Goal: Task Accomplishment & Management: Complete application form

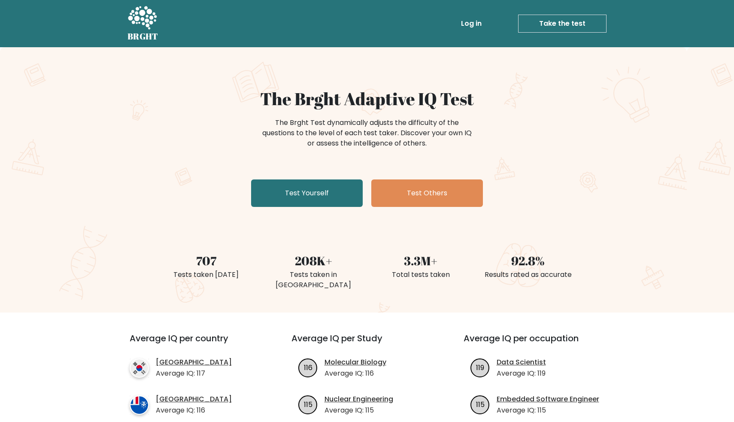
click at [344, 190] on link "Test Yourself" at bounding box center [307, 192] width 112 height 27
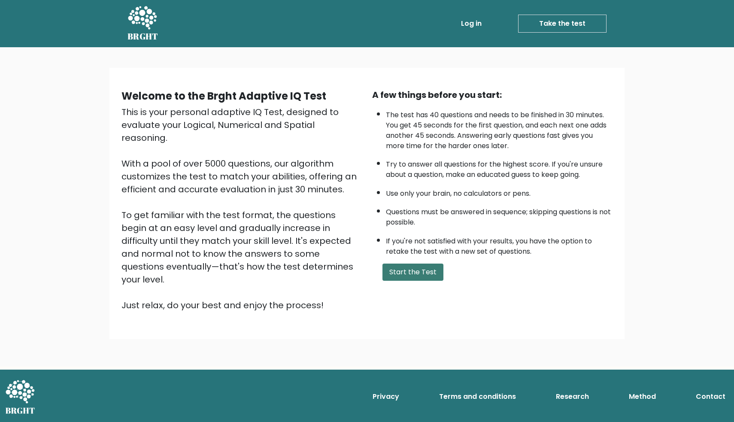
click at [414, 281] on button "Start the Test" at bounding box center [413, 272] width 61 height 17
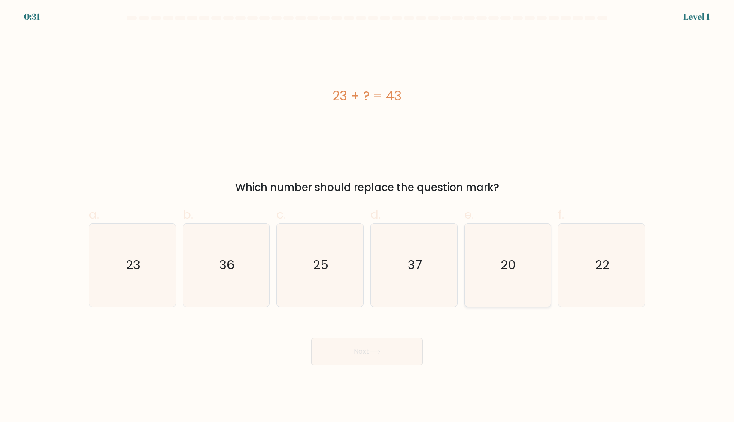
click at [541, 273] on icon "20" at bounding box center [507, 265] width 83 height 83
click at [368, 217] on input "e. 20" at bounding box center [367, 214] width 0 height 6
radio input "true"
click at [404, 347] on button "Next" at bounding box center [367, 351] width 112 height 27
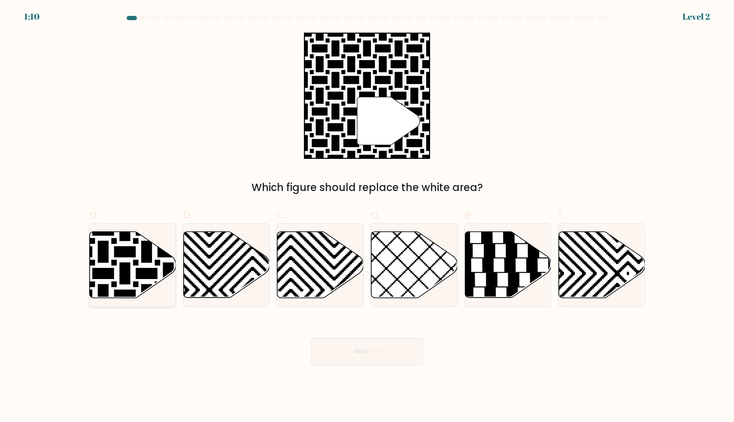
click at [149, 273] on icon at bounding box center [103, 230] width 174 height 174
click at [367, 217] on input "a." at bounding box center [367, 214] width 0 height 6
radio input "true"
click at [332, 365] on body "1:09 Level 2" at bounding box center [367, 211] width 734 height 422
click at [341, 361] on button "Next" at bounding box center [367, 351] width 112 height 27
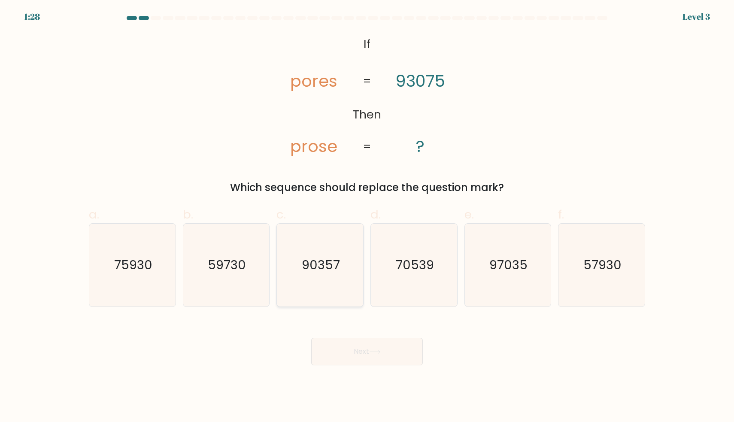
click at [344, 278] on icon "90357" at bounding box center [320, 265] width 83 height 83
click at [367, 217] on input "c. 90357" at bounding box center [367, 214] width 0 height 6
radio input "true"
click at [394, 352] on button "Next" at bounding box center [367, 351] width 112 height 27
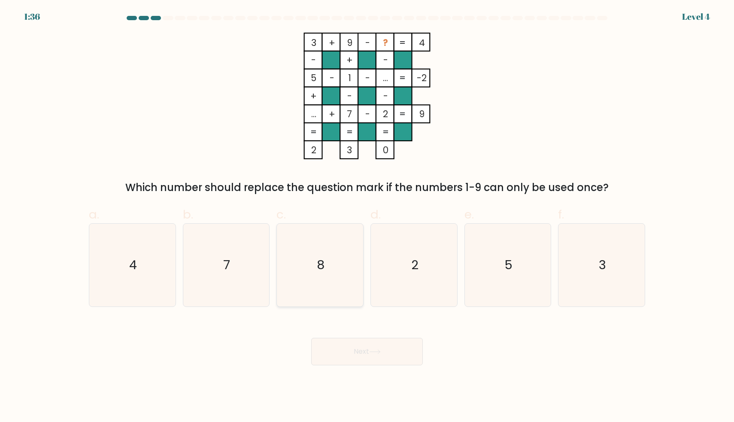
click at [330, 266] on icon "8" at bounding box center [320, 265] width 83 height 83
click at [367, 217] on input "c. 8" at bounding box center [367, 214] width 0 height 6
radio input "true"
click at [364, 354] on button "Next" at bounding box center [367, 351] width 112 height 27
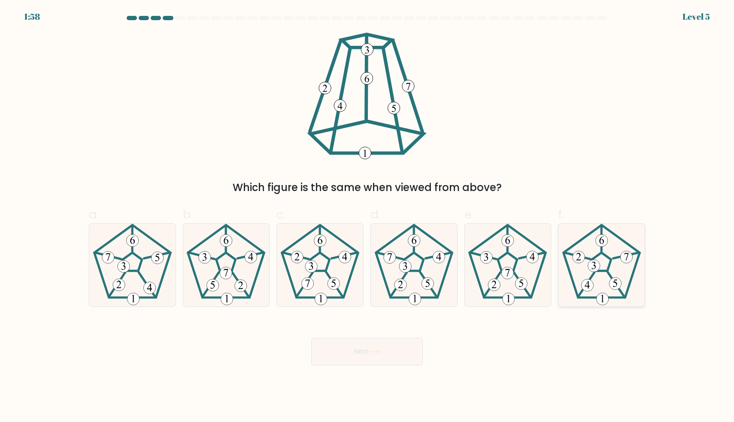
click at [604, 301] on 778 at bounding box center [603, 299] width 12 height 12
click at [368, 217] on input "f." at bounding box center [367, 214] width 0 height 6
radio input "true"
click at [377, 342] on button "Next" at bounding box center [367, 351] width 112 height 27
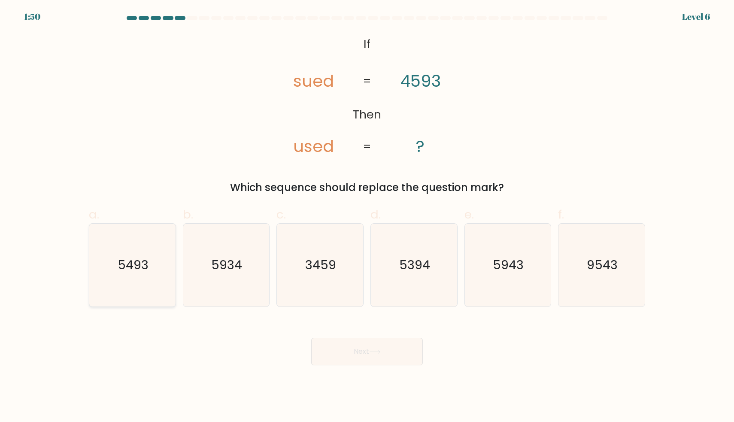
click at [143, 263] on text "5493" at bounding box center [133, 265] width 31 height 17
click at [367, 217] on input "a. 5493" at bounding box center [367, 214] width 0 height 6
radio input "true"
click at [341, 350] on button "Next" at bounding box center [367, 351] width 112 height 27
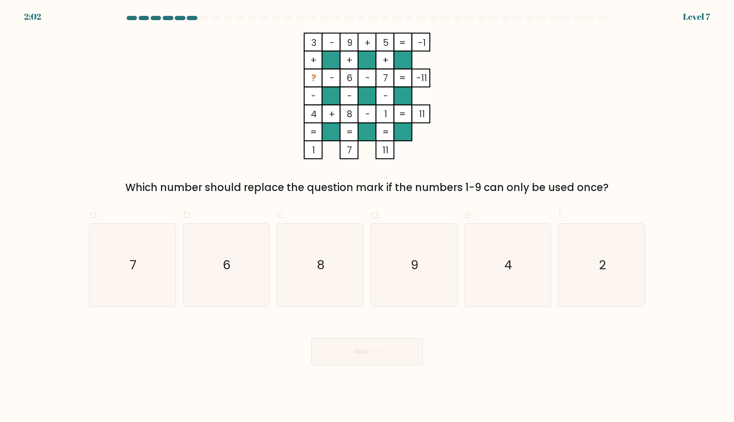
click at [335, 79] on tspan "-" at bounding box center [332, 78] width 5 height 12
click at [310, 79] on rect at bounding box center [313, 78] width 18 height 18
click at [580, 274] on icon "2" at bounding box center [601, 265] width 83 height 83
click at [368, 217] on input "f. 2" at bounding box center [367, 214] width 0 height 6
radio input "true"
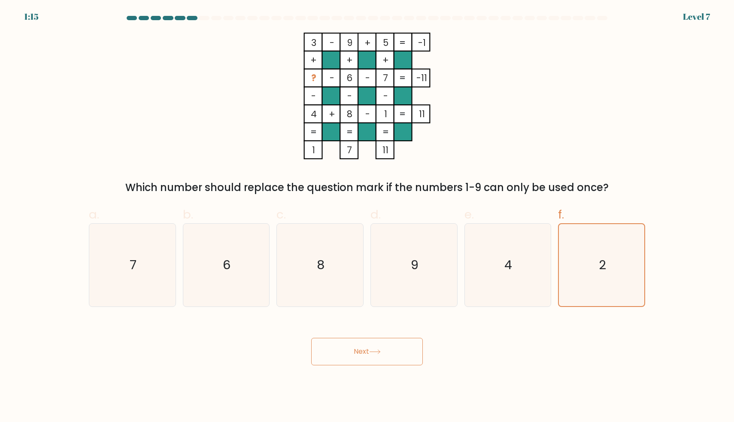
click at [400, 353] on button "Next" at bounding box center [367, 351] width 112 height 27
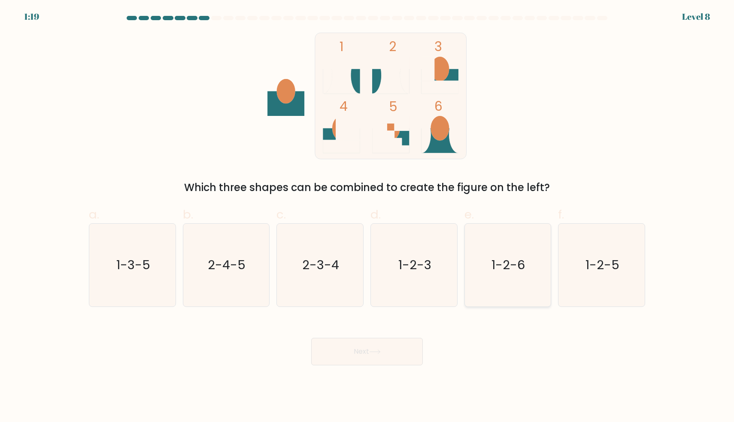
click at [494, 249] on icon "1-2-6" at bounding box center [507, 265] width 83 height 83
click at [368, 217] on input "e. 1-2-6" at bounding box center [367, 214] width 0 height 6
radio input "true"
click at [406, 345] on button "Next" at bounding box center [367, 351] width 112 height 27
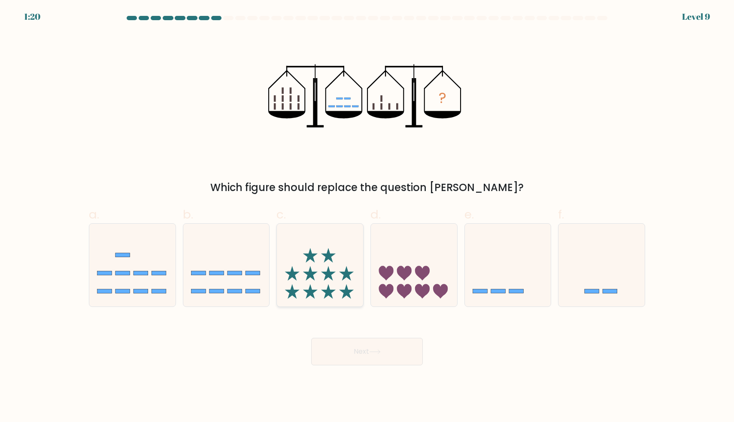
click at [317, 293] on icon at bounding box center [320, 265] width 86 height 71
click at [367, 217] on input "c." at bounding box center [367, 214] width 0 height 6
radio input "true"
click at [341, 349] on button "Next" at bounding box center [367, 351] width 112 height 27
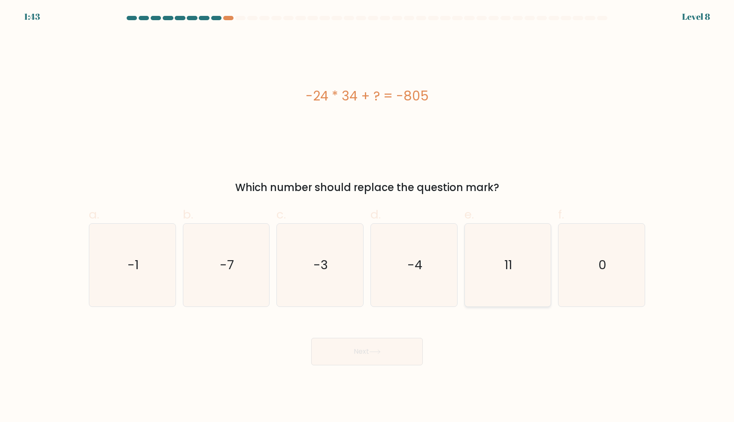
click at [522, 259] on icon "11" at bounding box center [507, 265] width 83 height 83
click at [368, 217] on input "e. 11" at bounding box center [367, 214] width 0 height 6
radio input "true"
click at [365, 359] on button "Next" at bounding box center [367, 351] width 112 height 27
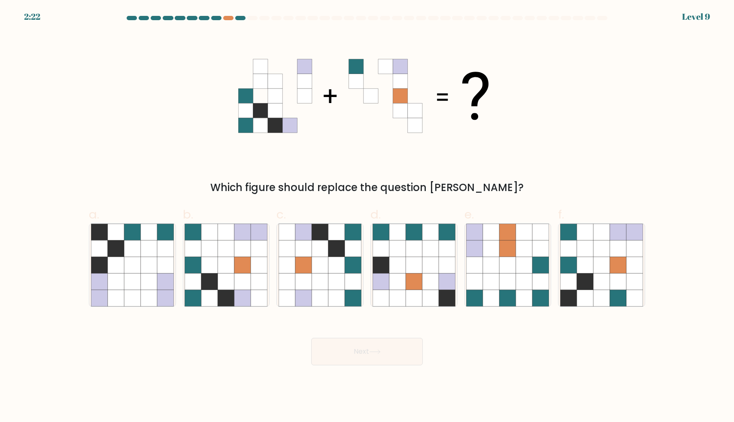
click at [231, 14] on div "2:22 Level 9" at bounding box center [367, 11] width 734 height 23
click at [229, 20] on div at bounding box center [367, 20] width 567 height 8
click at [240, 20] on div at bounding box center [367, 20] width 567 height 8
click at [641, 274] on icon at bounding box center [635, 282] width 16 height 16
click at [368, 217] on input "f." at bounding box center [367, 214] width 0 height 6
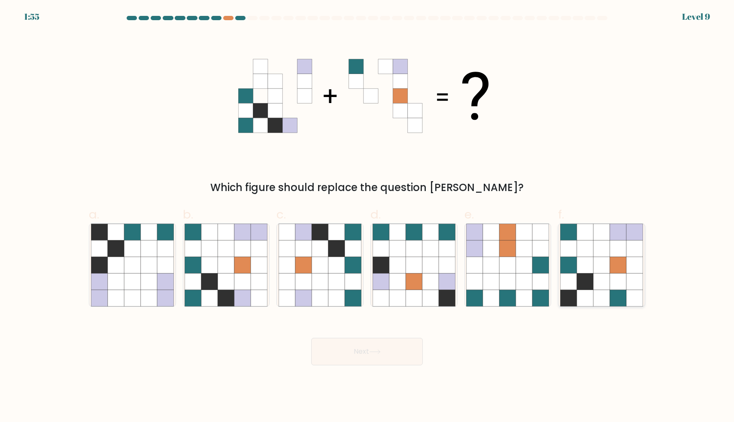
radio input "true"
click at [361, 344] on button "Next" at bounding box center [367, 351] width 112 height 27
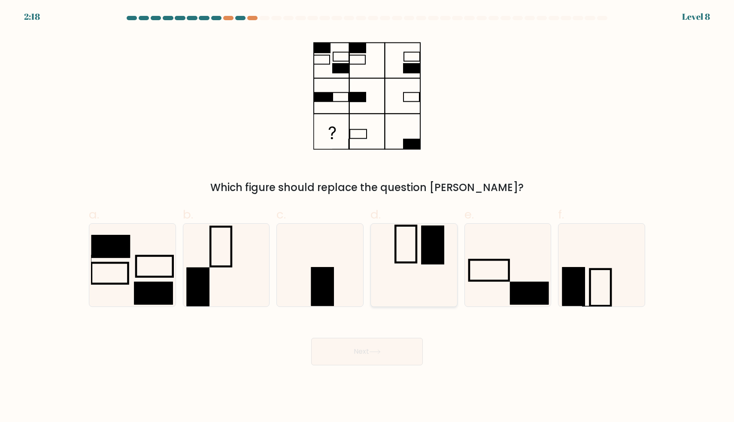
click at [409, 256] on icon at bounding box center [414, 265] width 83 height 83
click at [368, 217] on input "d." at bounding box center [367, 214] width 0 height 6
radio input "true"
click at [367, 347] on button "Next" at bounding box center [367, 351] width 112 height 27
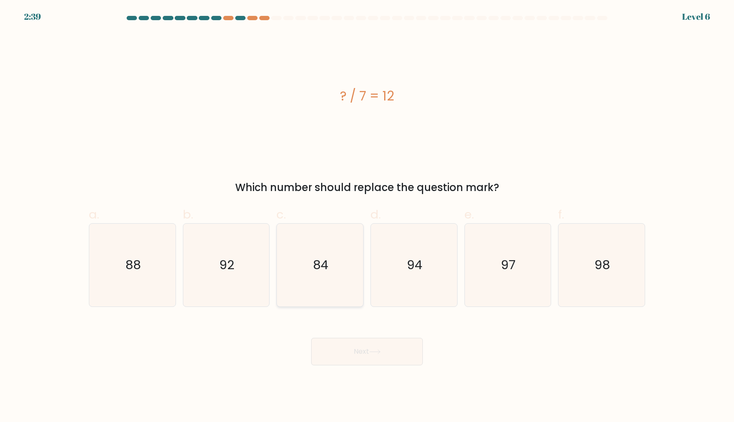
click at [332, 259] on icon "84" at bounding box center [320, 265] width 83 height 83
click at [367, 217] on input "c. 84" at bounding box center [367, 214] width 0 height 6
radio input "true"
click at [344, 338] on button "Next" at bounding box center [367, 351] width 112 height 27
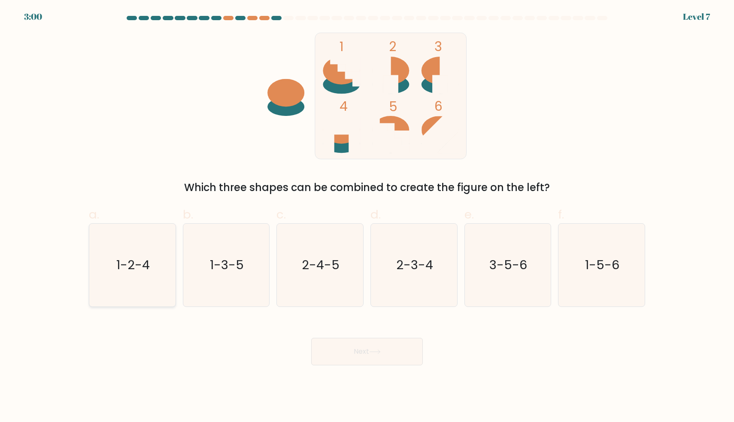
click at [121, 259] on text "1-2-4" at bounding box center [132, 265] width 33 height 17
click at [367, 217] on input "a. 1-2-4" at bounding box center [367, 214] width 0 height 6
radio input "true"
click at [341, 349] on button "Next" at bounding box center [367, 351] width 112 height 27
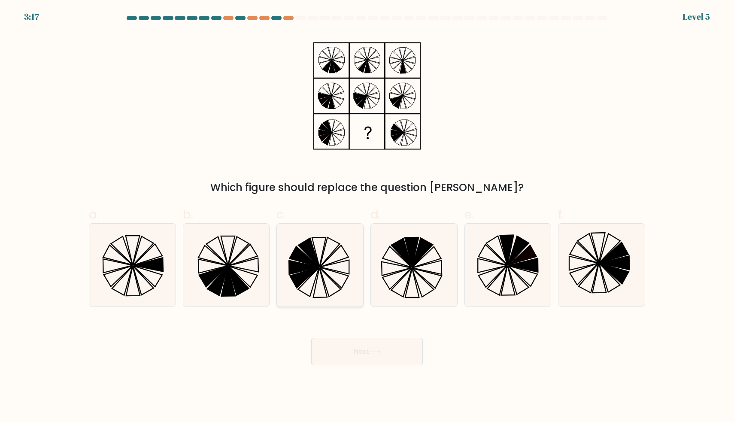
click at [312, 274] on icon at bounding box center [308, 282] width 21 height 29
click at [367, 217] on input "c." at bounding box center [367, 214] width 0 height 6
radio input "true"
click at [340, 355] on button "Next" at bounding box center [367, 351] width 112 height 27
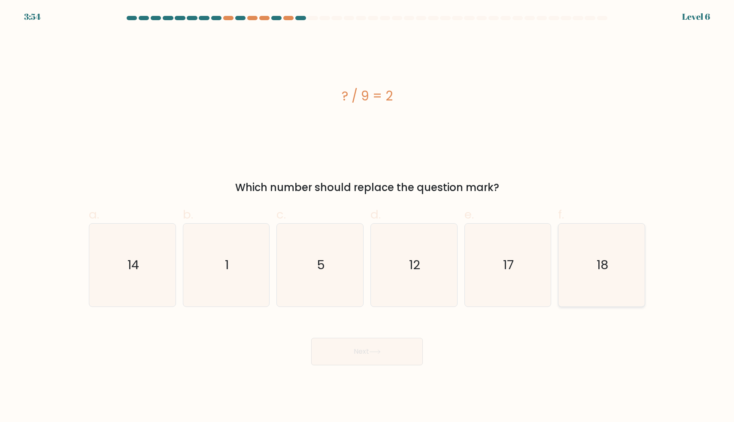
click at [586, 258] on icon "18" at bounding box center [601, 265] width 83 height 83
click at [368, 217] on input "f. 18" at bounding box center [367, 214] width 0 height 6
radio input "true"
click at [400, 359] on button "Next" at bounding box center [367, 351] width 112 height 27
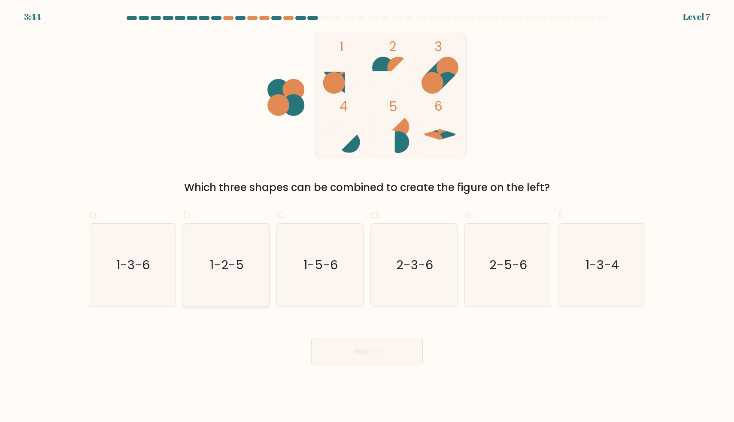
click at [243, 271] on text "1-2-5" at bounding box center [227, 265] width 34 height 17
click at [367, 217] on input "b. 1-2-5" at bounding box center [367, 214] width 0 height 6
radio input "true"
click at [338, 347] on button "Next" at bounding box center [367, 351] width 112 height 27
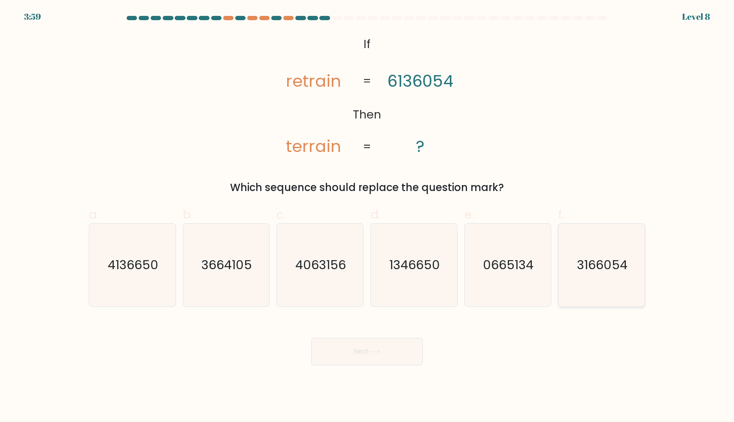
click at [623, 280] on icon "3166054" at bounding box center [601, 265] width 83 height 83
click at [368, 217] on input "f. 3166054" at bounding box center [367, 214] width 0 height 6
radio input "true"
click at [415, 356] on button "Next" at bounding box center [367, 351] width 112 height 27
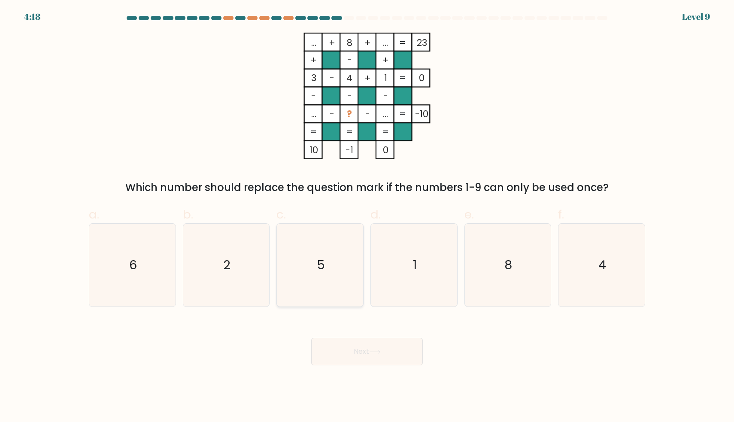
click at [301, 254] on icon "5" at bounding box center [320, 265] width 83 height 83
click at [367, 217] on input "c. 5" at bounding box center [367, 214] width 0 height 6
radio input "true"
click at [335, 353] on button "Next" at bounding box center [367, 351] width 112 height 27
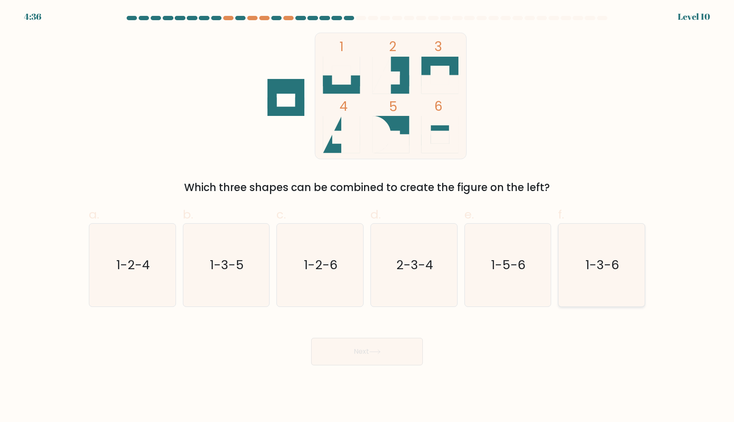
click at [595, 266] on text "1-3-6" at bounding box center [602, 265] width 33 height 17
click at [368, 217] on input "f. 1-3-6" at bounding box center [367, 214] width 0 height 6
radio input "true"
click at [397, 346] on button "Next" at bounding box center [367, 351] width 112 height 27
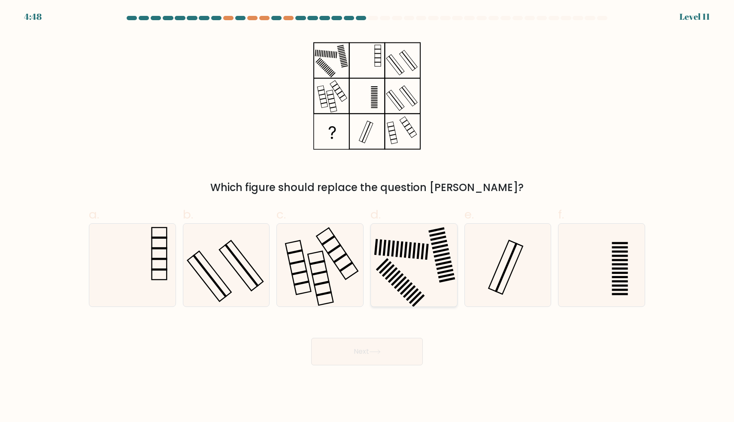
click at [413, 262] on icon at bounding box center [414, 265] width 83 height 83
click at [368, 217] on input "d." at bounding box center [367, 214] width 0 height 6
radio input "true"
click at [375, 347] on button "Next" at bounding box center [367, 351] width 112 height 27
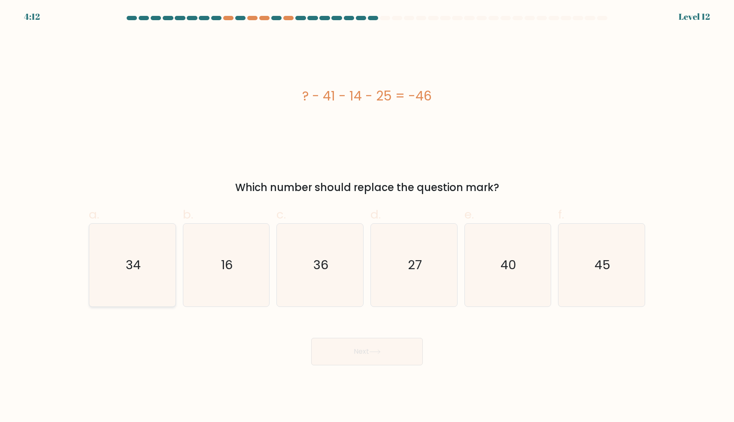
click at [145, 272] on icon "34" at bounding box center [132, 265] width 83 height 83
click at [367, 217] on input "a. 34" at bounding box center [367, 214] width 0 height 6
radio input "true"
click at [331, 366] on body "4:11 Level 12" at bounding box center [367, 211] width 734 height 422
click at [349, 354] on button "Next" at bounding box center [367, 351] width 112 height 27
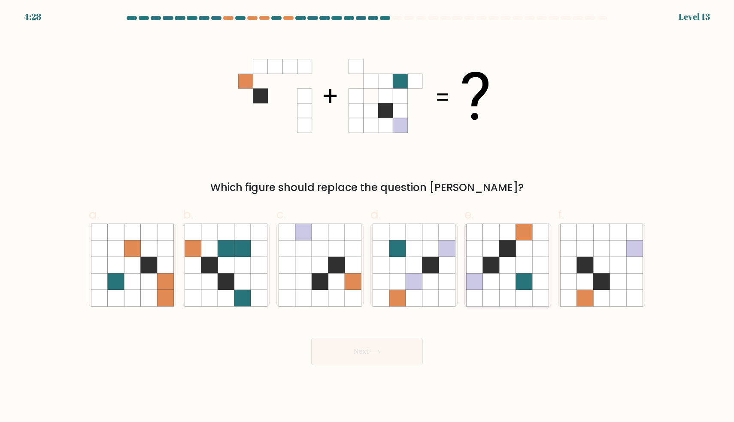
click at [515, 260] on icon at bounding box center [508, 265] width 16 height 16
click at [368, 217] on input "e." at bounding box center [367, 214] width 0 height 6
radio input "true"
click at [386, 359] on button "Next" at bounding box center [367, 351] width 112 height 27
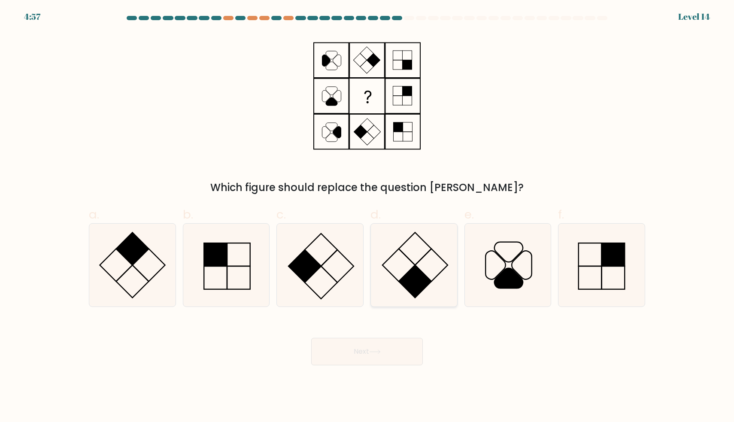
click at [414, 280] on rect at bounding box center [415, 281] width 33 height 33
click at [368, 217] on input "d." at bounding box center [367, 214] width 0 height 6
radio input "true"
click at [389, 359] on button "Next" at bounding box center [367, 351] width 112 height 27
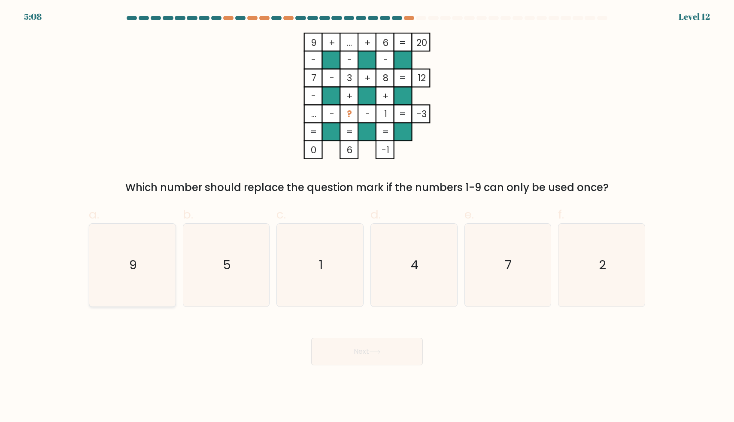
click at [168, 263] on icon "9" at bounding box center [132, 265] width 83 height 83
click at [367, 217] on input "a. 9" at bounding box center [367, 214] width 0 height 6
radio input "true"
click at [345, 348] on button "Next" at bounding box center [367, 351] width 112 height 27
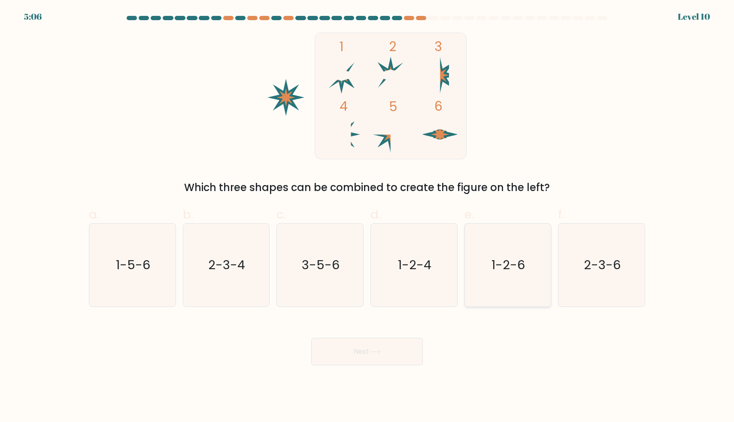
click at [512, 275] on icon "1-2-6" at bounding box center [507, 265] width 83 height 83
click at [368, 217] on input "e. 1-2-6" at bounding box center [367, 214] width 0 height 6
radio input "true"
click at [407, 345] on button "Next" at bounding box center [367, 351] width 112 height 27
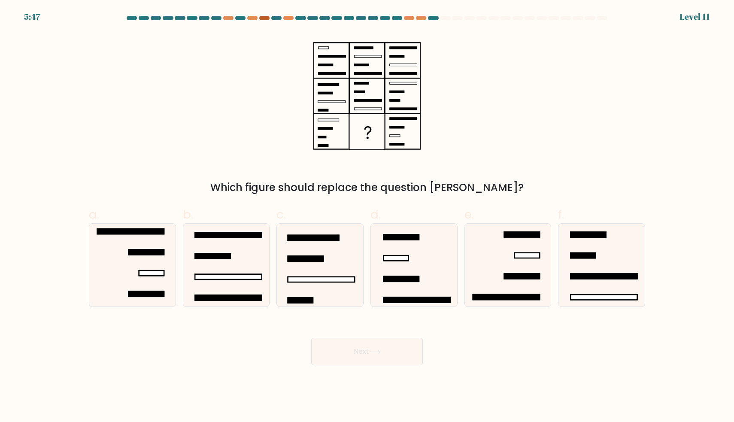
click at [265, 20] on div at bounding box center [264, 18] width 10 height 4
click at [412, 275] on icon at bounding box center [414, 265] width 83 height 83
click at [368, 217] on input "d." at bounding box center [367, 214] width 0 height 6
radio input "true"
click at [356, 353] on button "Next" at bounding box center [367, 351] width 112 height 27
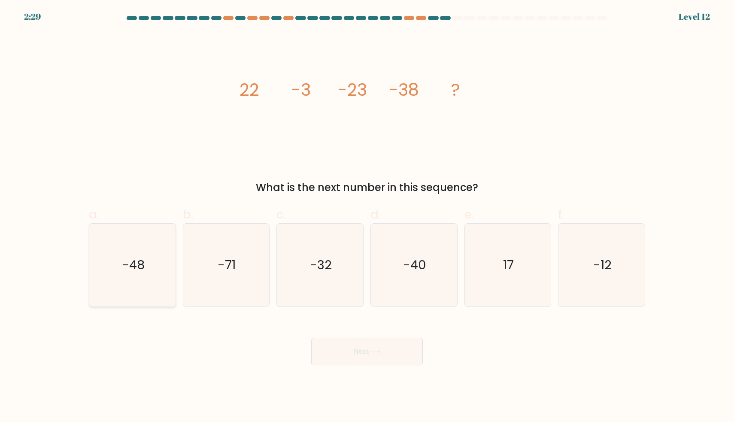
click at [143, 257] on text "-48" at bounding box center [133, 265] width 23 height 17
click at [367, 217] on input "a. -48" at bounding box center [367, 214] width 0 height 6
radio input "true"
click at [405, 363] on button "Next" at bounding box center [367, 351] width 112 height 27
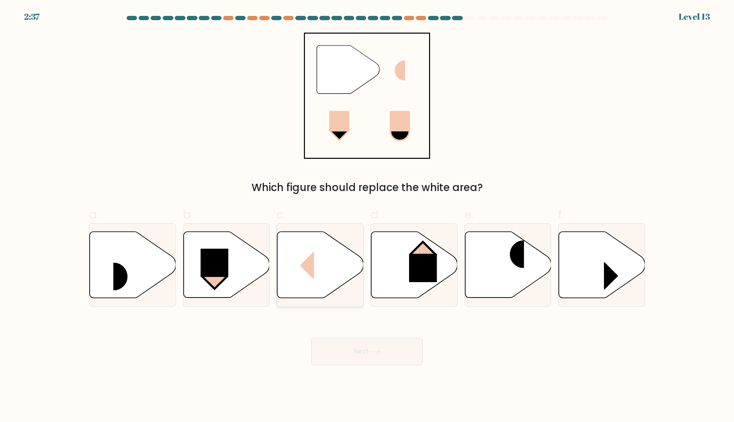
click at [333, 273] on icon at bounding box center [320, 265] width 86 height 66
click at [367, 217] on input "c." at bounding box center [367, 214] width 0 height 6
radio input "true"
click at [370, 349] on button "Next" at bounding box center [367, 351] width 112 height 27
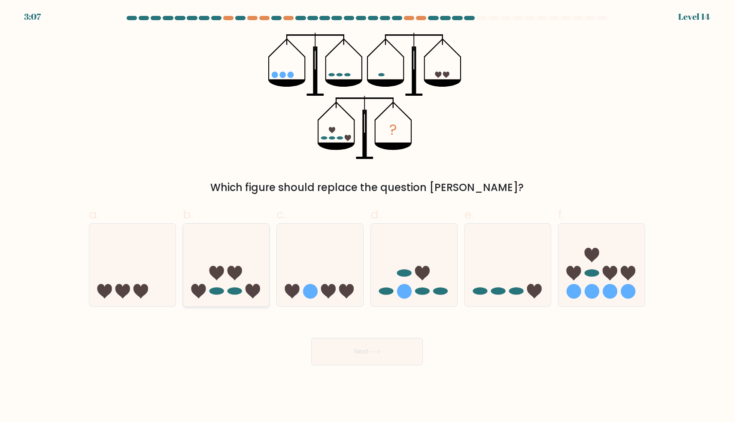
click at [245, 274] on icon at bounding box center [226, 265] width 86 height 71
click at [367, 217] on input "b." at bounding box center [367, 214] width 0 height 6
radio input "true"
click at [381, 350] on icon at bounding box center [375, 352] width 12 height 5
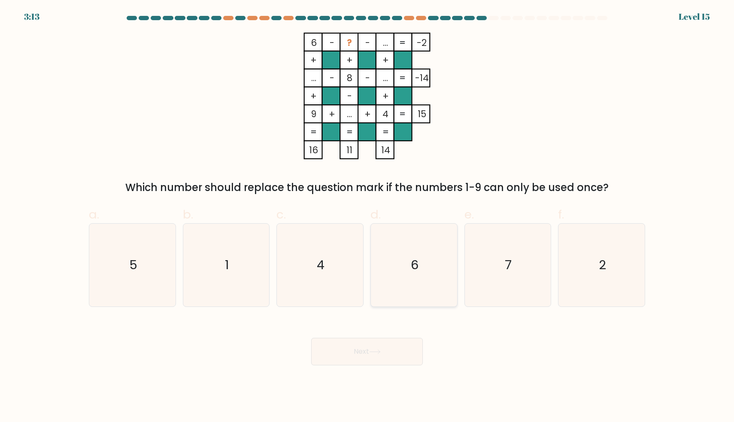
click at [404, 248] on icon "6" at bounding box center [414, 265] width 83 height 83
click at [368, 217] on input "d. 6" at bounding box center [367, 214] width 0 height 6
radio input "true"
click at [364, 345] on button "Next" at bounding box center [367, 351] width 112 height 27
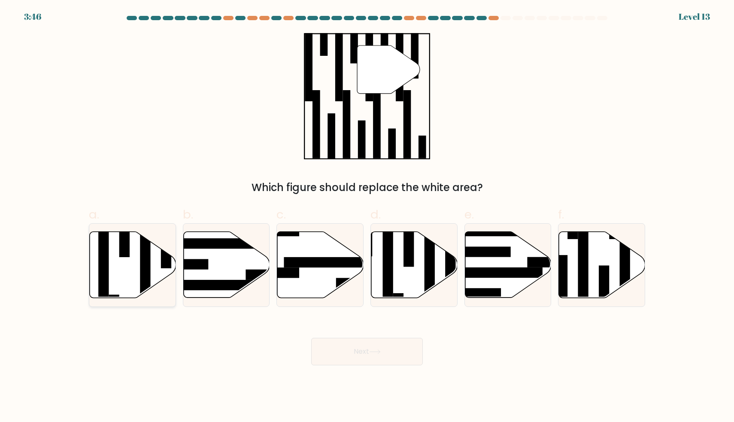
click at [132, 267] on icon at bounding box center [133, 265] width 86 height 66
click at [367, 217] on input "a." at bounding box center [367, 214] width 0 height 6
radio input "true"
click at [334, 353] on button "Next" at bounding box center [367, 351] width 112 height 27
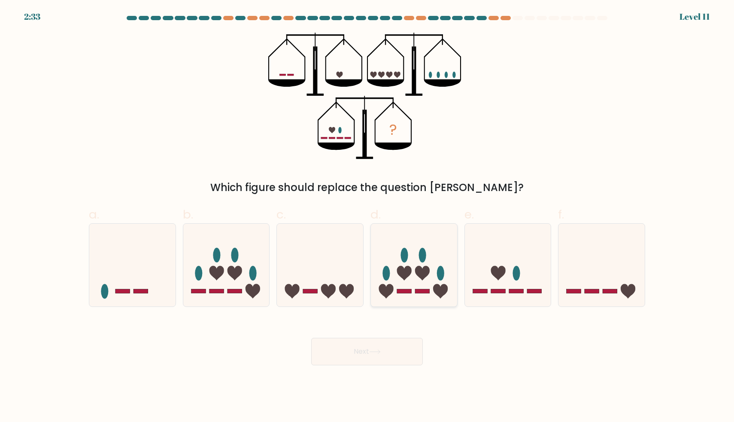
click at [413, 276] on icon at bounding box center [414, 265] width 86 height 71
click at [368, 217] on input "d." at bounding box center [367, 214] width 0 height 6
radio input "true"
click at [578, 158] on div "? Which figure should replace the question mark?" at bounding box center [367, 114] width 567 height 163
click at [385, 342] on button "Next" at bounding box center [367, 351] width 112 height 27
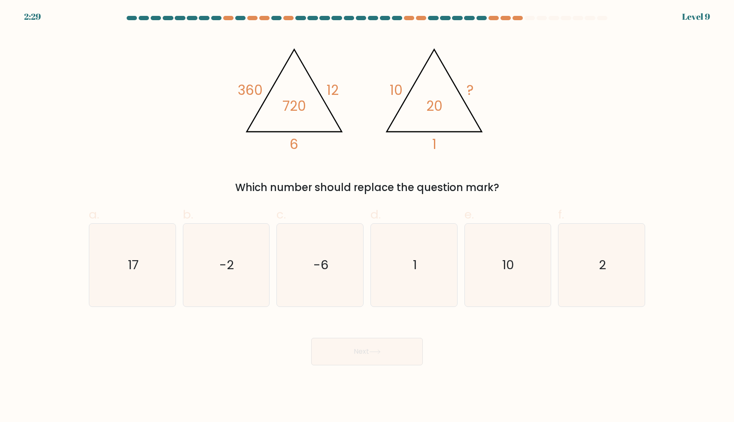
click at [516, 15] on div "2:29 Level 9" at bounding box center [367, 11] width 734 height 23
click at [289, 80] on icon "@import url('https://fonts.googleapis.com/css?family=Abril+Fatface:400,100,100i…" at bounding box center [367, 96] width 258 height 127
click at [600, 259] on text "2" at bounding box center [602, 265] width 7 height 17
click at [368, 217] on input "f. 2" at bounding box center [367, 214] width 0 height 6
radio input "true"
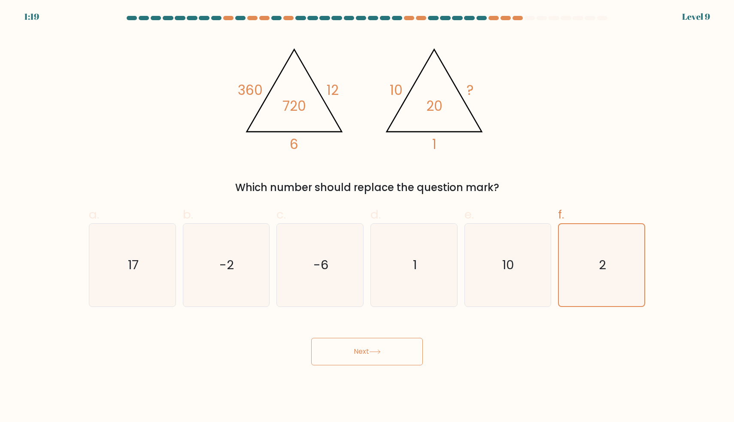
click at [392, 352] on button "Next" at bounding box center [367, 351] width 112 height 27
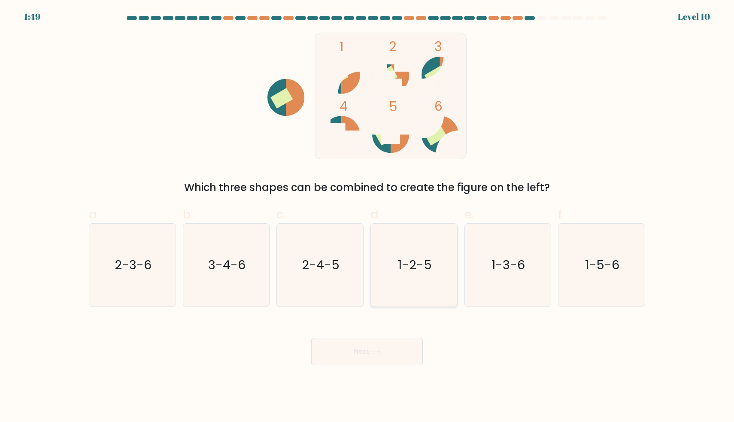
click at [413, 257] on text "1-2-5" at bounding box center [415, 265] width 34 height 17
click at [368, 217] on input "d. 1-2-5" at bounding box center [367, 214] width 0 height 6
radio input "true"
click at [144, 267] on text "2-3-6" at bounding box center [133, 265] width 37 height 17
click at [367, 217] on input "a. 2-3-6" at bounding box center [367, 214] width 0 height 6
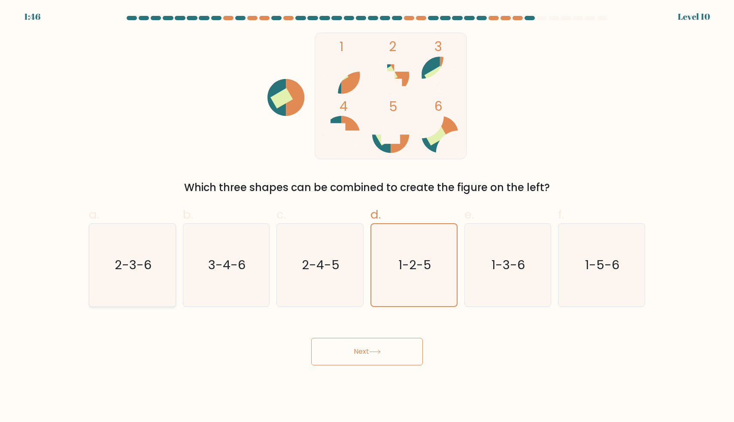
radio input "true"
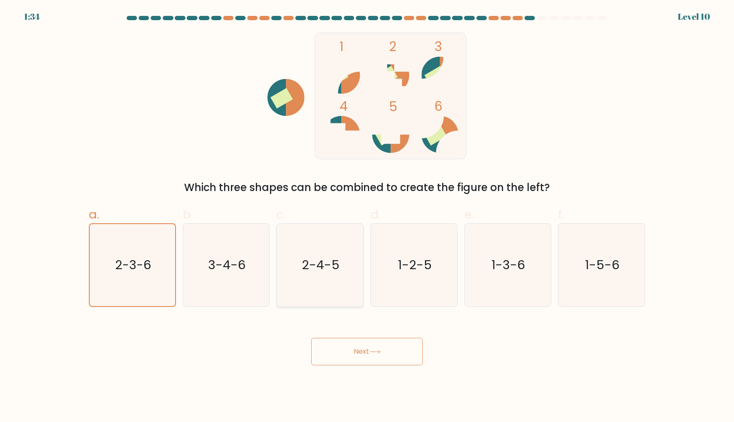
click at [353, 274] on icon "2-4-5" at bounding box center [320, 265] width 83 height 83
click at [367, 217] on input "c. 2-4-5" at bounding box center [367, 214] width 0 height 6
radio input "true"
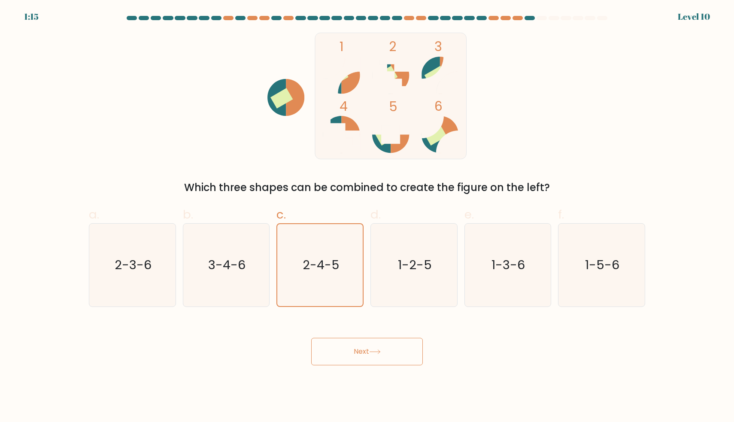
click at [373, 359] on button "Next" at bounding box center [367, 351] width 112 height 27
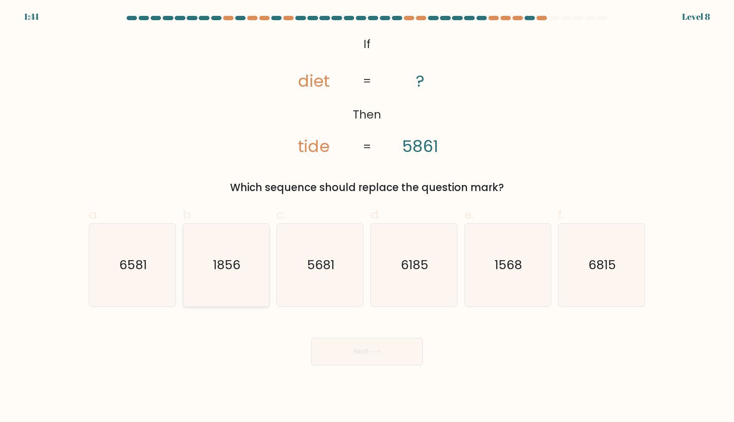
click at [236, 268] on text "1856" at bounding box center [226, 265] width 27 height 17
click at [367, 217] on input "b. 1856" at bounding box center [367, 214] width 0 height 6
radio input "true"
click at [364, 340] on button "Next" at bounding box center [367, 351] width 112 height 27
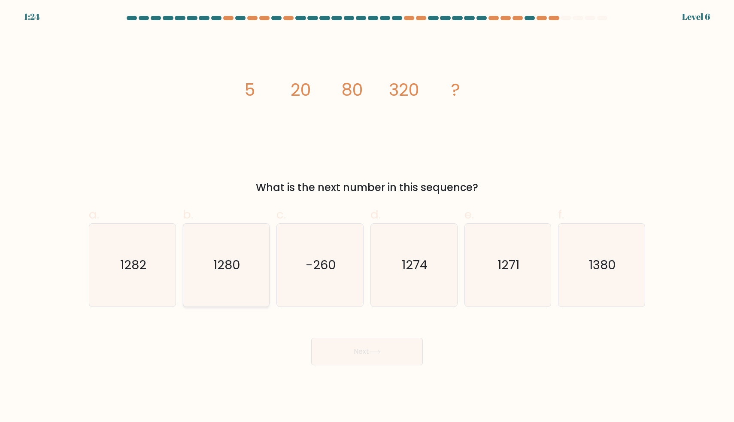
click at [202, 281] on icon "1280" at bounding box center [226, 265] width 83 height 83
click at [367, 217] on input "b. 1280" at bounding box center [367, 214] width 0 height 6
radio input "true"
click at [355, 352] on button "Next" at bounding box center [367, 351] width 112 height 27
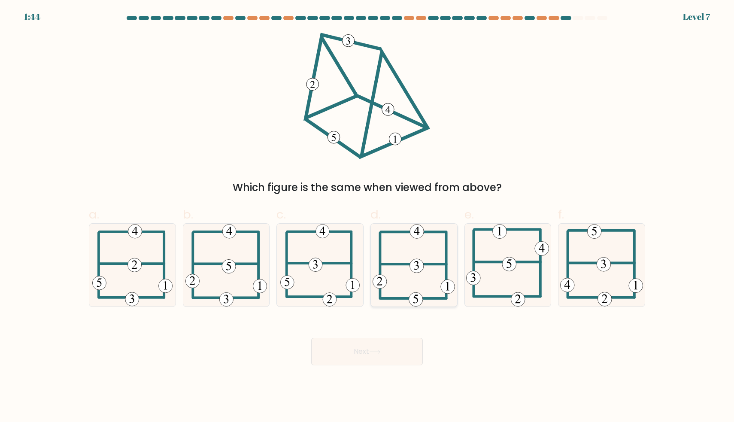
click at [415, 290] on icon at bounding box center [414, 265] width 82 height 83
click at [368, 217] on input "d." at bounding box center [367, 214] width 0 height 6
radio input "true"
click at [392, 339] on button "Next" at bounding box center [367, 351] width 112 height 27
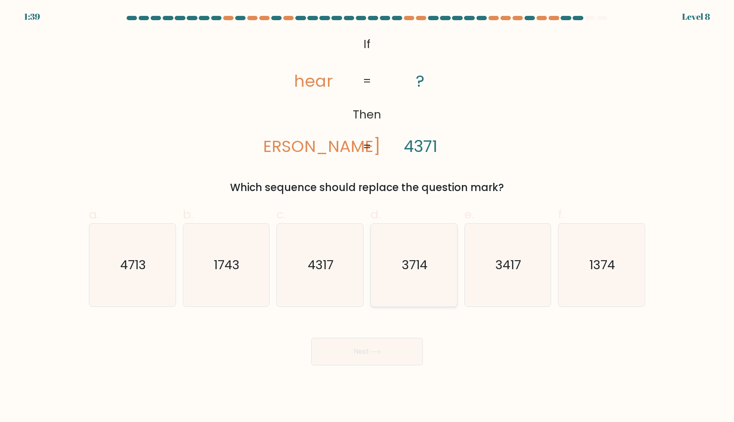
click at [401, 278] on icon "3714" at bounding box center [414, 265] width 83 height 83
click at [368, 217] on input "d. 3714" at bounding box center [367, 214] width 0 height 6
radio input "true"
click at [391, 352] on button "Next" at bounding box center [367, 351] width 112 height 27
click at [328, 347] on button "Next" at bounding box center [367, 351] width 112 height 27
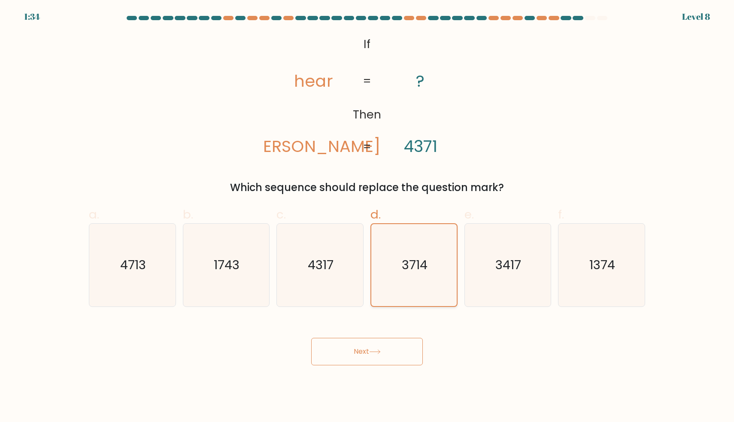
click at [379, 281] on icon "3714" at bounding box center [414, 265] width 82 height 82
click at [368, 217] on input "d. 3714" at bounding box center [367, 214] width 0 height 6
click at [357, 351] on button "Next" at bounding box center [367, 351] width 112 height 27
click at [562, 21] on div at bounding box center [367, 20] width 567 height 8
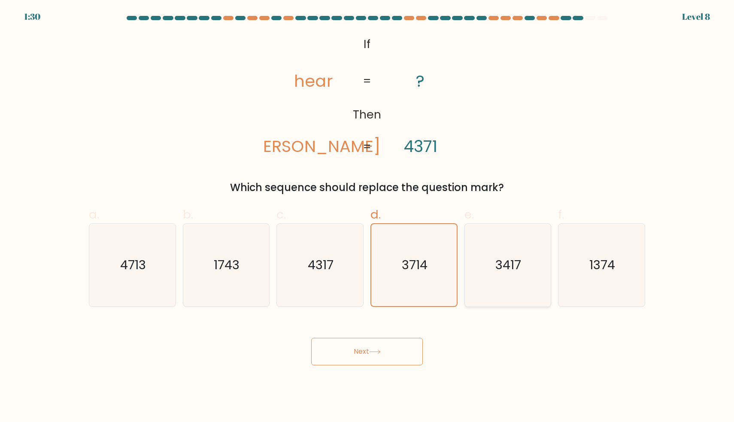
click at [494, 243] on icon "3417" at bounding box center [507, 265] width 83 height 83
click at [368, 217] on input "e. 3417" at bounding box center [367, 214] width 0 height 6
radio input "true"
click at [423, 253] on icon "3714" at bounding box center [414, 265] width 83 height 83
click at [368, 217] on input "d. 3714" at bounding box center [367, 214] width 0 height 6
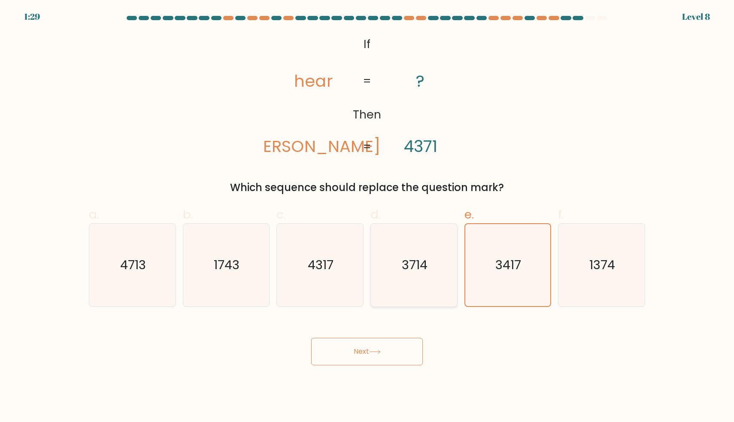
radio input "true"
click at [381, 353] on icon at bounding box center [375, 352] width 12 height 5
click at [503, 276] on icon "3417" at bounding box center [507, 265] width 83 height 83
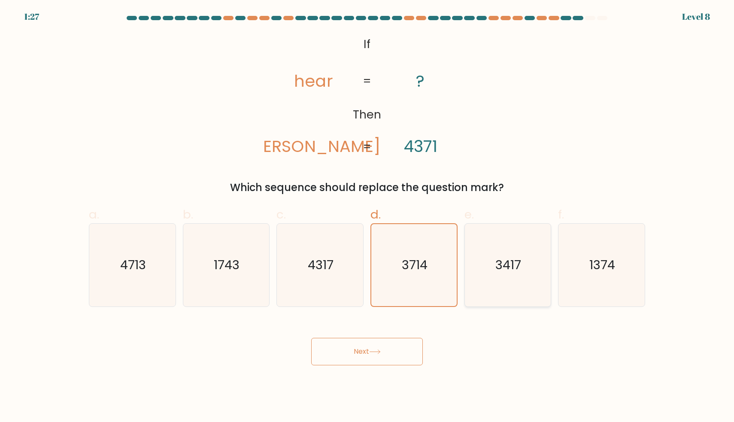
click at [368, 217] on input "e. 3417" at bounding box center [367, 214] width 0 height 6
radio input "true"
click at [435, 187] on div "Which sequence should replace the question mark?" at bounding box center [367, 187] width 546 height 15
click at [433, 234] on icon "3714" at bounding box center [414, 265] width 83 height 83
click at [368, 217] on input "d. 3714" at bounding box center [367, 214] width 0 height 6
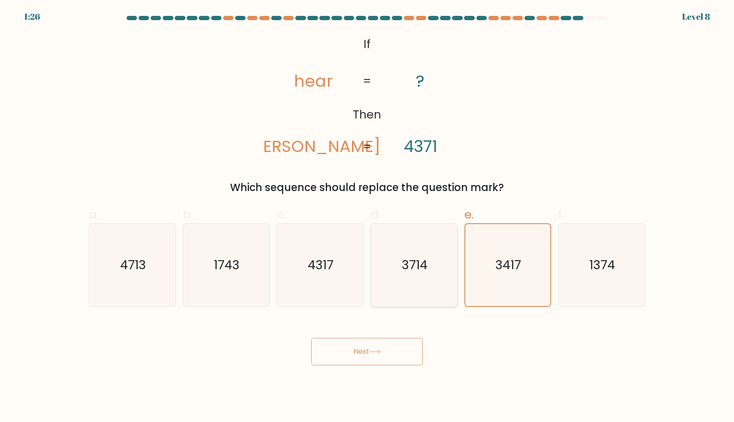
radio input "true"
click at [398, 332] on div "Next" at bounding box center [367, 341] width 567 height 48
click at [398, 334] on div "Next" at bounding box center [367, 341] width 567 height 48
click at [397, 344] on button "Next" at bounding box center [367, 351] width 112 height 27
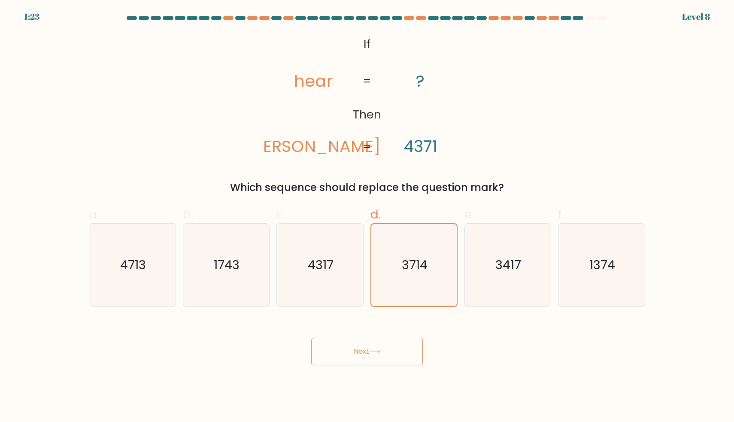
click at [397, 344] on button "Next" at bounding box center [367, 351] width 112 height 27
click at [417, 193] on div "Which sequence should replace the question mark?" at bounding box center [367, 187] width 546 height 15
click at [427, 87] on icon "@import url('https://fonts.googleapis.com/css?family=Abril+Fatface:400,100,100i…" at bounding box center [368, 96] width 206 height 127
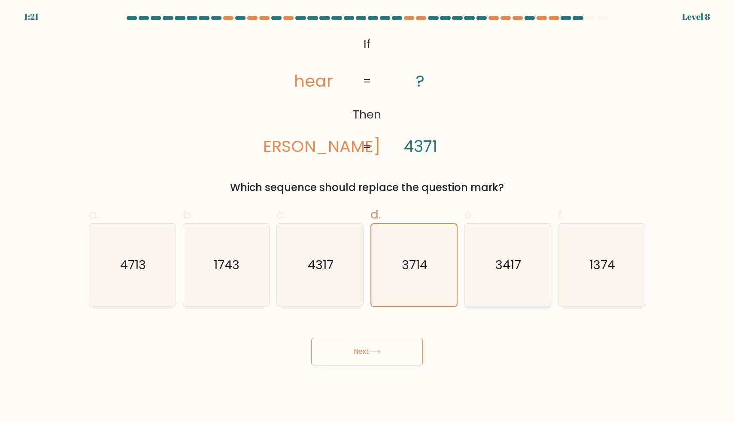
click at [549, 295] on icon "3417" at bounding box center [507, 265] width 83 height 83
click at [368, 217] on input "e. 3417" at bounding box center [367, 214] width 0 height 6
radio input "true"
click at [619, 268] on icon "1374" at bounding box center [601, 265] width 83 height 83
click at [368, 217] on input "f. 1374" at bounding box center [367, 214] width 0 height 6
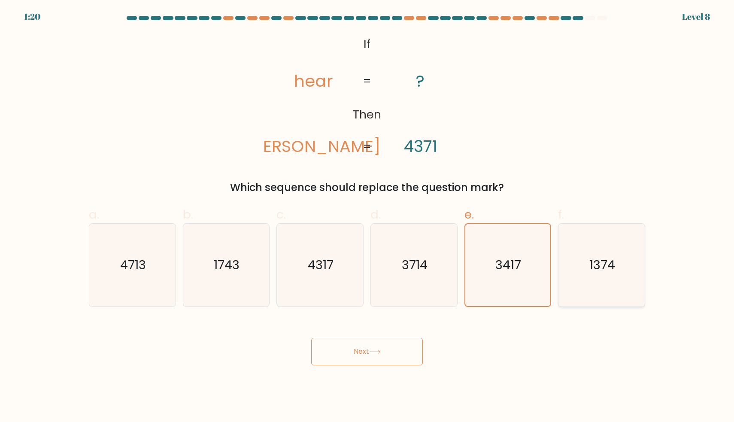
radio input "true"
click at [334, 297] on icon "4317" at bounding box center [320, 265] width 83 height 83
click at [367, 217] on input "c. 4317" at bounding box center [367, 214] width 0 height 6
radio input "true"
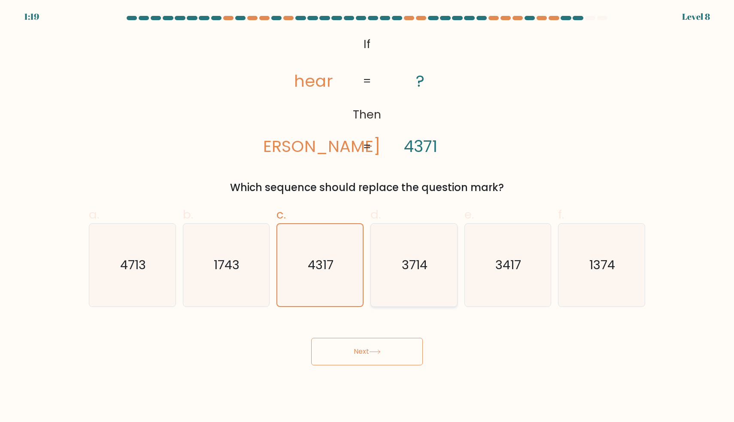
click at [394, 267] on icon "3714" at bounding box center [414, 265] width 83 height 83
click at [368, 217] on input "d. 3714" at bounding box center [367, 214] width 0 height 6
radio input "true"
click at [394, 355] on button "Next" at bounding box center [367, 351] width 112 height 27
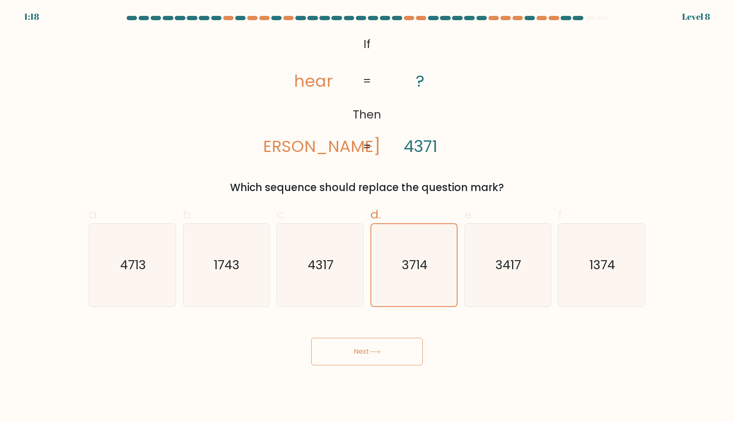
click at [394, 355] on button "Next" at bounding box center [367, 351] width 112 height 27
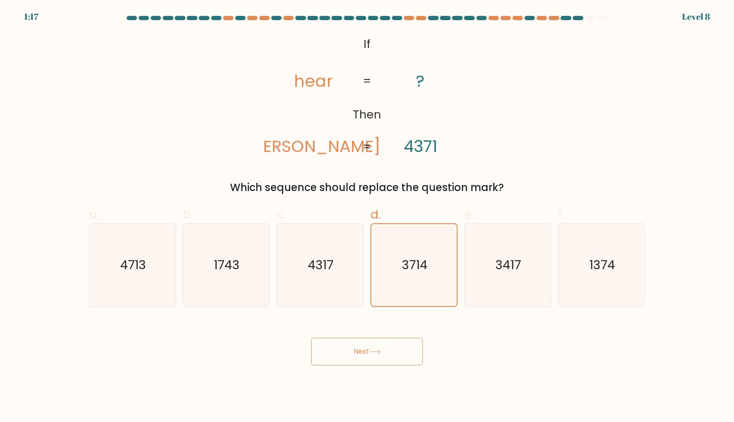
click at [394, 355] on button "Next" at bounding box center [367, 351] width 112 height 27
click at [389, 103] on icon "@import url('https://fonts.googleapis.com/css?family=Abril+Fatface:400,100,100i…" at bounding box center [368, 96] width 206 height 127
click at [345, 214] on label "c. 4317" at bounding box center [320, 256] width 87 height 101
click at [367, 214] on input "c. 4317" at bounding box center [367, 214] width 0 height 6
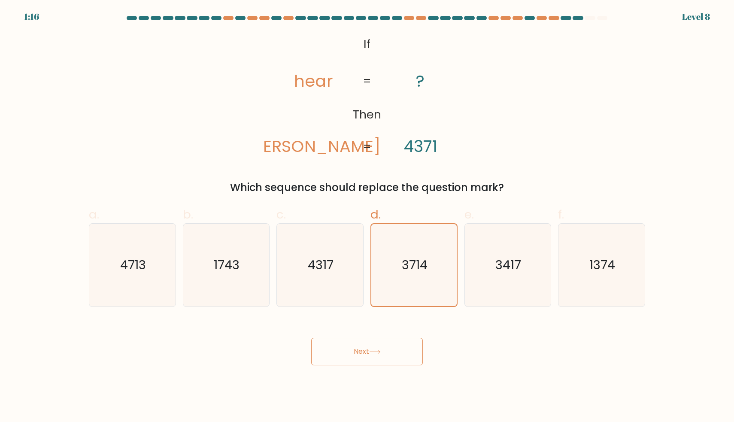
radio input "true"
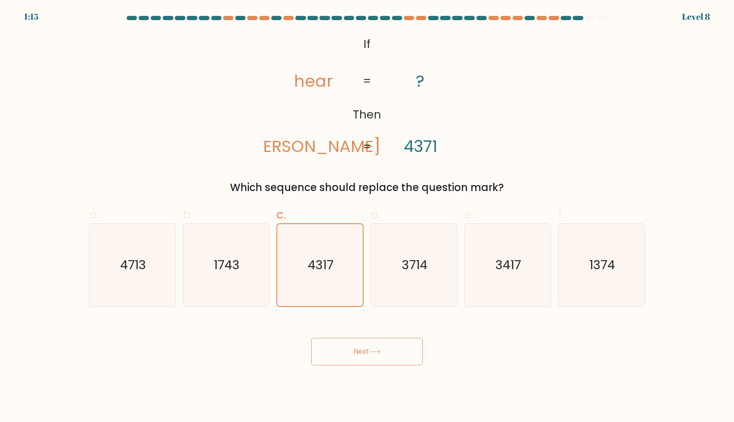
click at [360, 347] on button "Next" at bounding box center [367, 351] width 112 height 27
click at [435, 234] on icon "3714" at bounding box center [414, 265] width 83 height 83
click at [368, 217] on input "d. 3714" at bounding box center [367, 214] width 0 height 6
radio input "true"
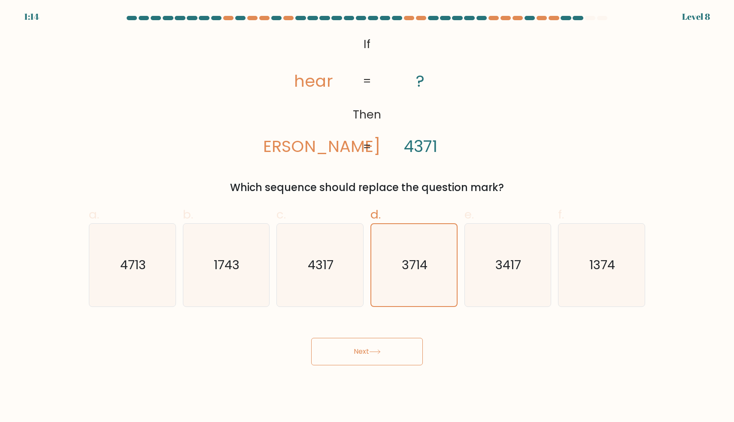
click at [376, 356] on button "Next" at bounding box center [367, 351] width 112 height 27
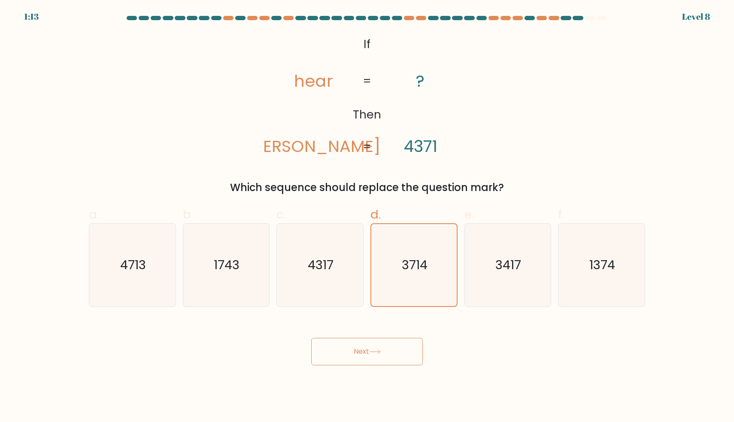
click at [376, 356] on button "Next" at bounding box center [367, 351] width 112 height 27
click at [417, 297] on icon "3714" at bounding box center [414, 265] width 83 height 83
click at [368, 217] on input "d. 3714" at bounding box center [367, 214] width 0 height 6
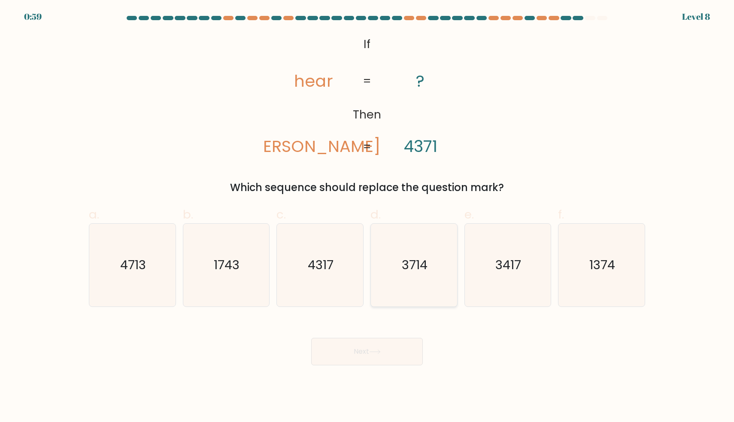
radio input "true"
click at [392, 353] on button "Next" at bounding box center [367, 351] width 112 height 27
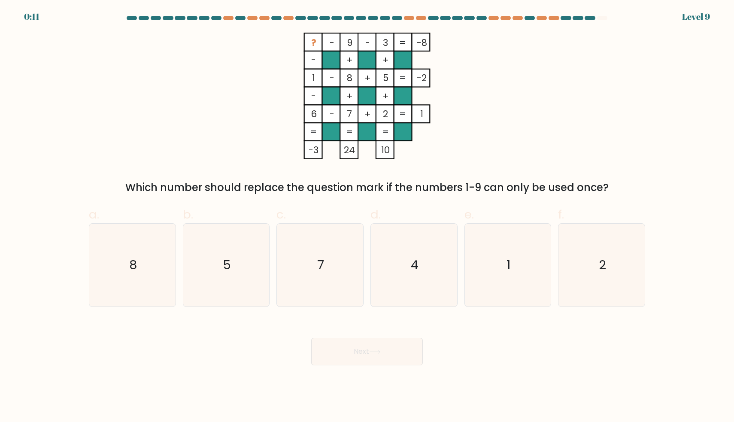
click at [366, 249] on div "c. 7" at bounding box center [320, 256] width 94 height 101
click at [388, 252] on icon "4" at bounding box center [414, 265] width 83 height 83
click at [368, 217] on input "d. 4" at bounding box center [367, 214] width 0 height 6
radio input "true"
click at [371, 360] on button "Next" at bounding box center [367, 351] width 112 height 27
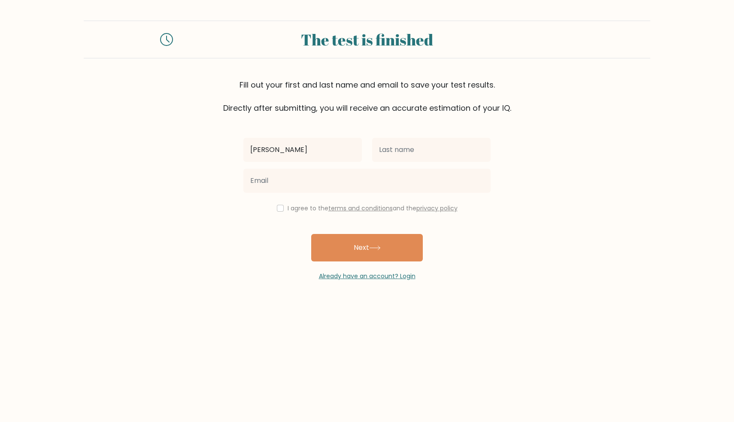
type input "[PERSON_NAME]"
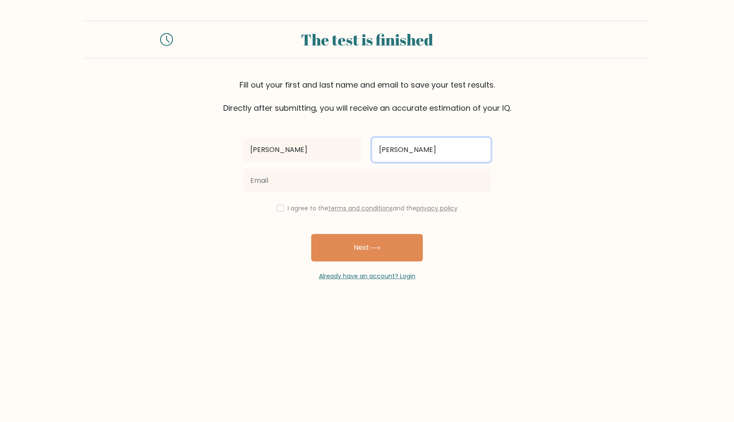
type input "[PERSON_NAME]"
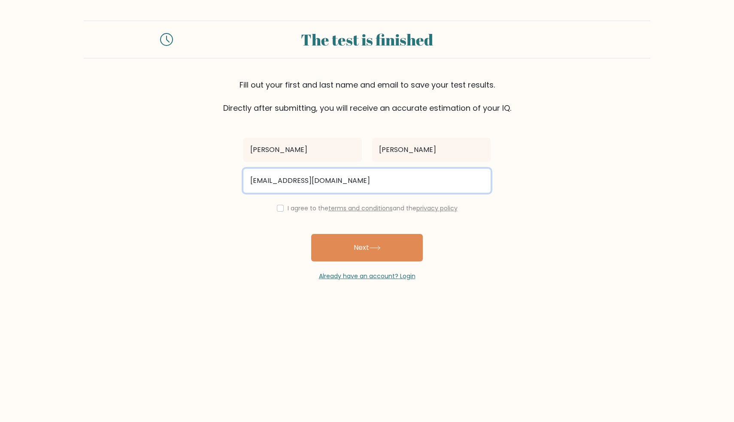
type input "Jermainedoria12@gmail.com"
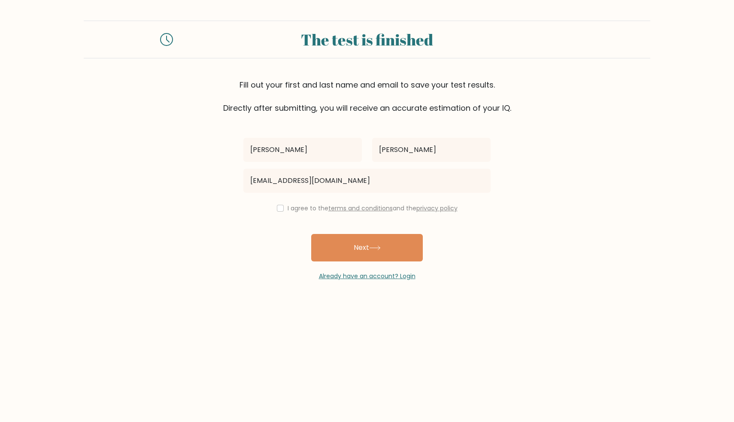
click at [279, 208] on input "checkbox" at bounding box center [280, 208] width 7 height 7
checkbox input "true"
click at [321, 241] on button "Next" at bounding box center [367, 247] width 112 height 27
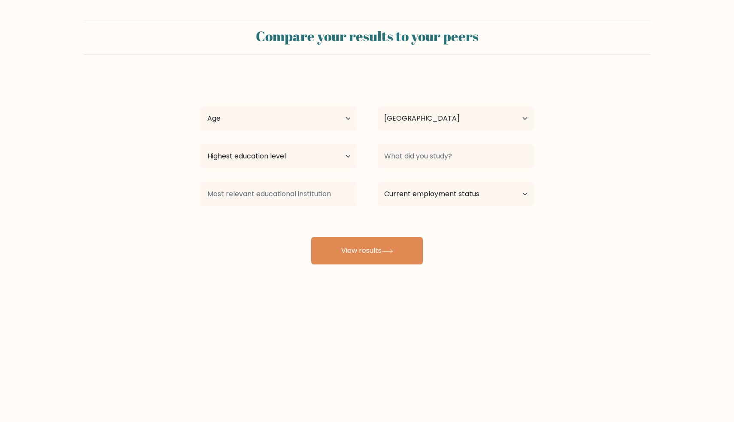
select select "PH"
select select "18_24"
select select "bachelors_degree"
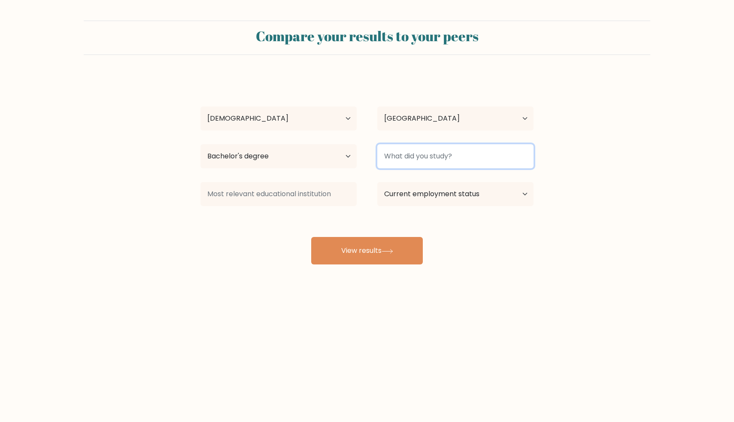
click at [394, 162] on input at bounding box center [455, 156] width 156 height 24
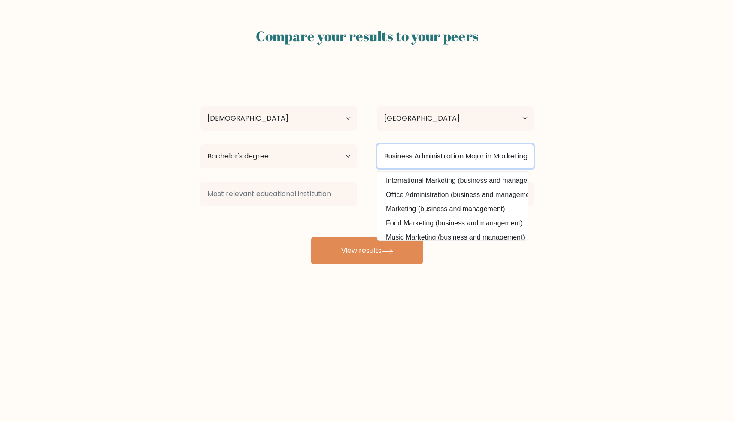
type input "Business Administration Major in Marketing Management"
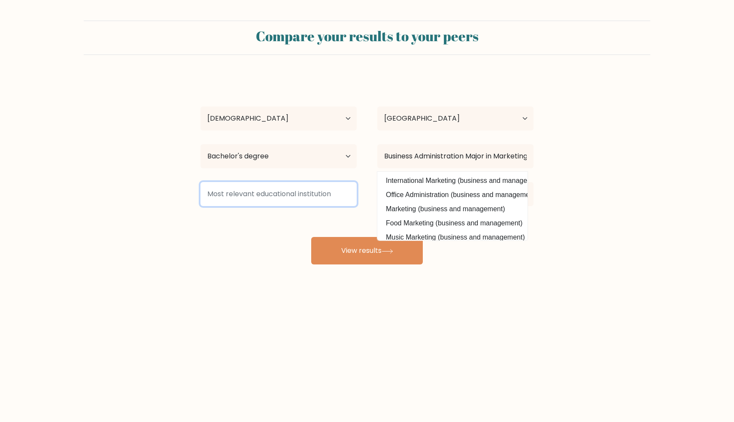
drag, startPoint x: 392, startPoint y: 182, endPoint x: 242, endPoint y: 200, distance: 150.6
click at [242, 200] on input at bounding box center [279, 194] width 156 height 24
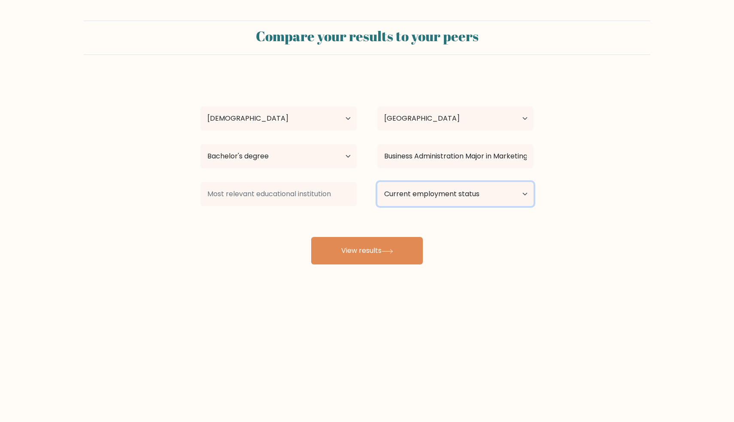
select select "other"
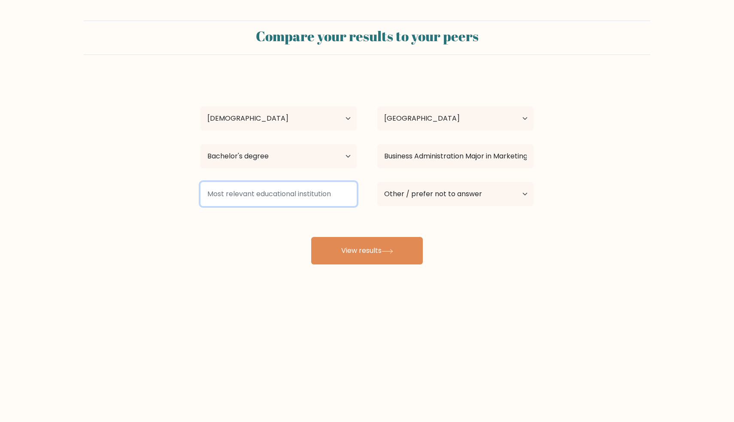
click at [340, 196] on input at bounding box center [279, 194] width 156 height 24
type input "P"
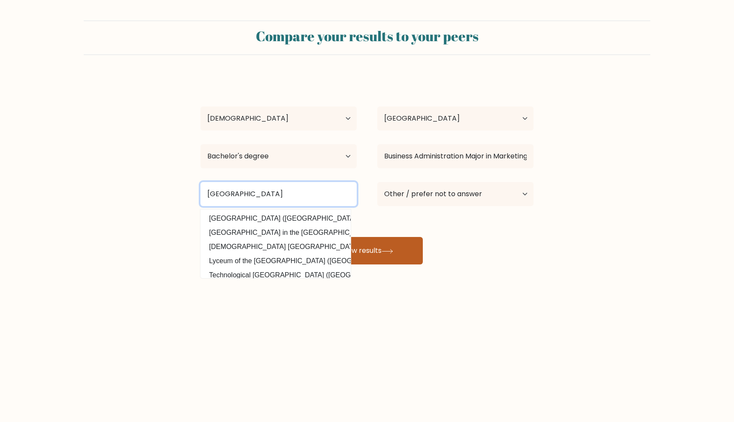
type input "Polytechnic University of the Philippines"
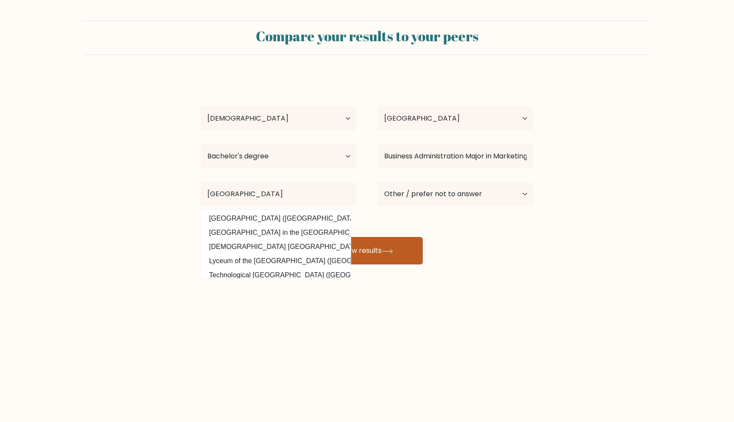
click at [369, 249] on button "View results" at bounding box center [367, 250] width 112 height 27
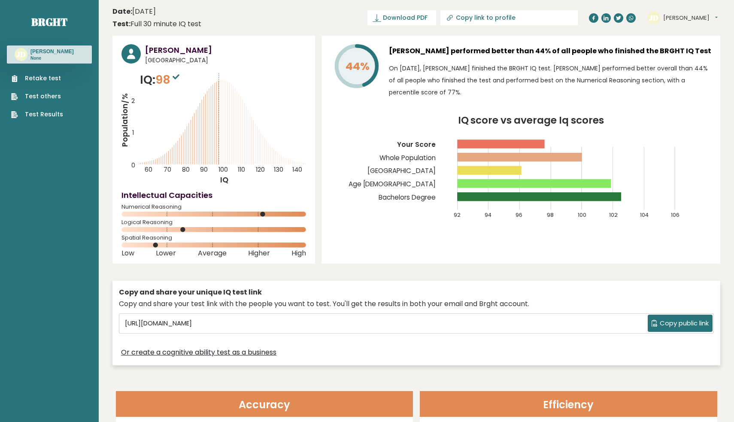
drag, startPoint x: 185, startPoint y: 228, endPoint x: 191, endPoint y: 228, distance: 5.6
click at [191, 228] on rect at bounding box center [214, 229] width 184 height 5
click at [667, 322] on span "Copy public link" at bounding box center [684, 324] width 49 height 10
